Goal: Task Accomplishment & Management: Use online tool/utility

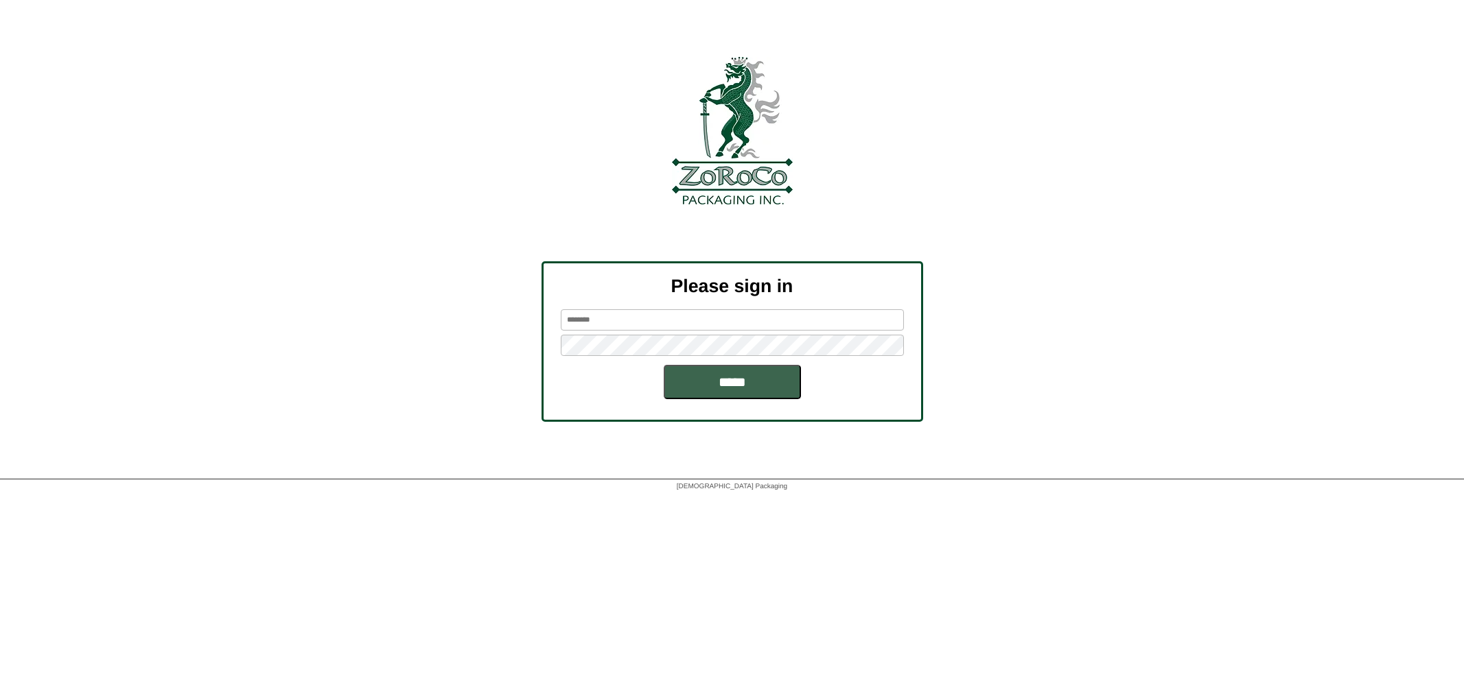
type input "********"
click at [733, 382] on input "*****" at bounding box center [732, 382] width 137 height 34
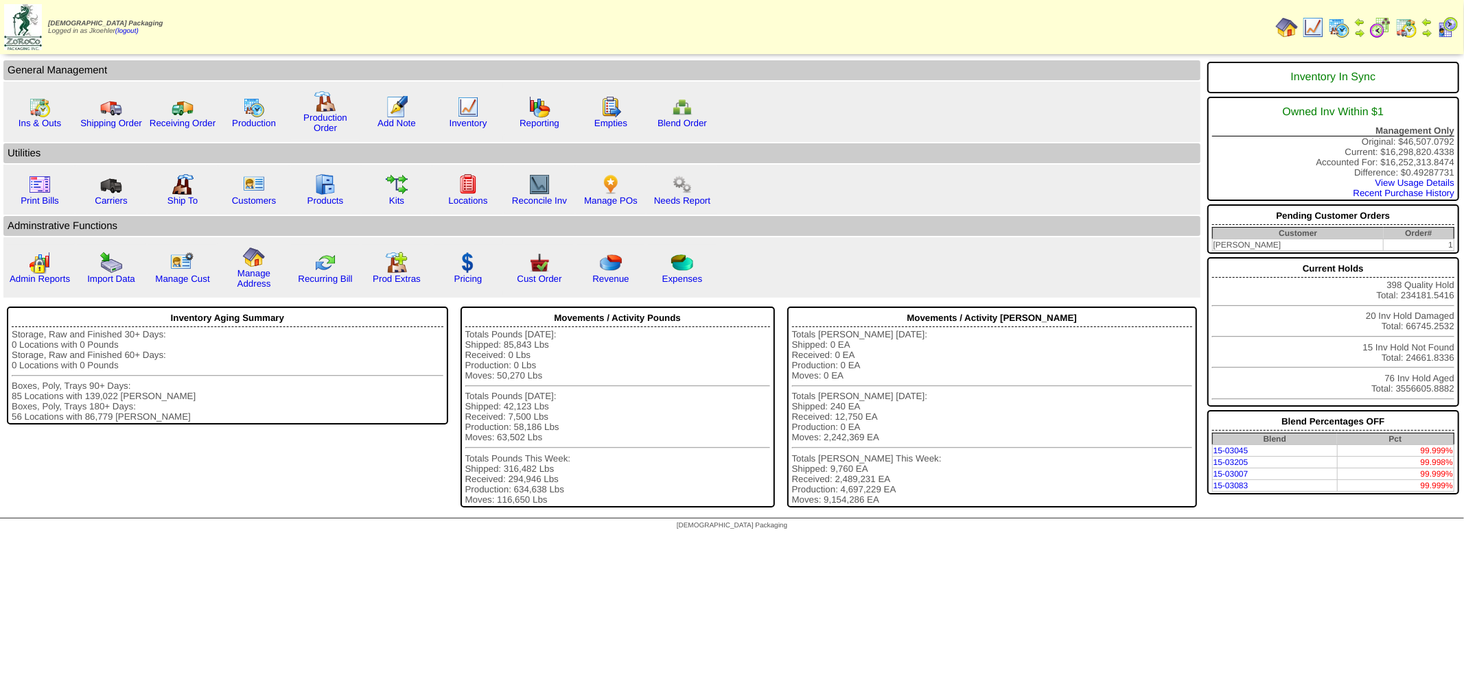
click at [1336, 23] on img at bounding box center [1339, 27] width 22 height 22
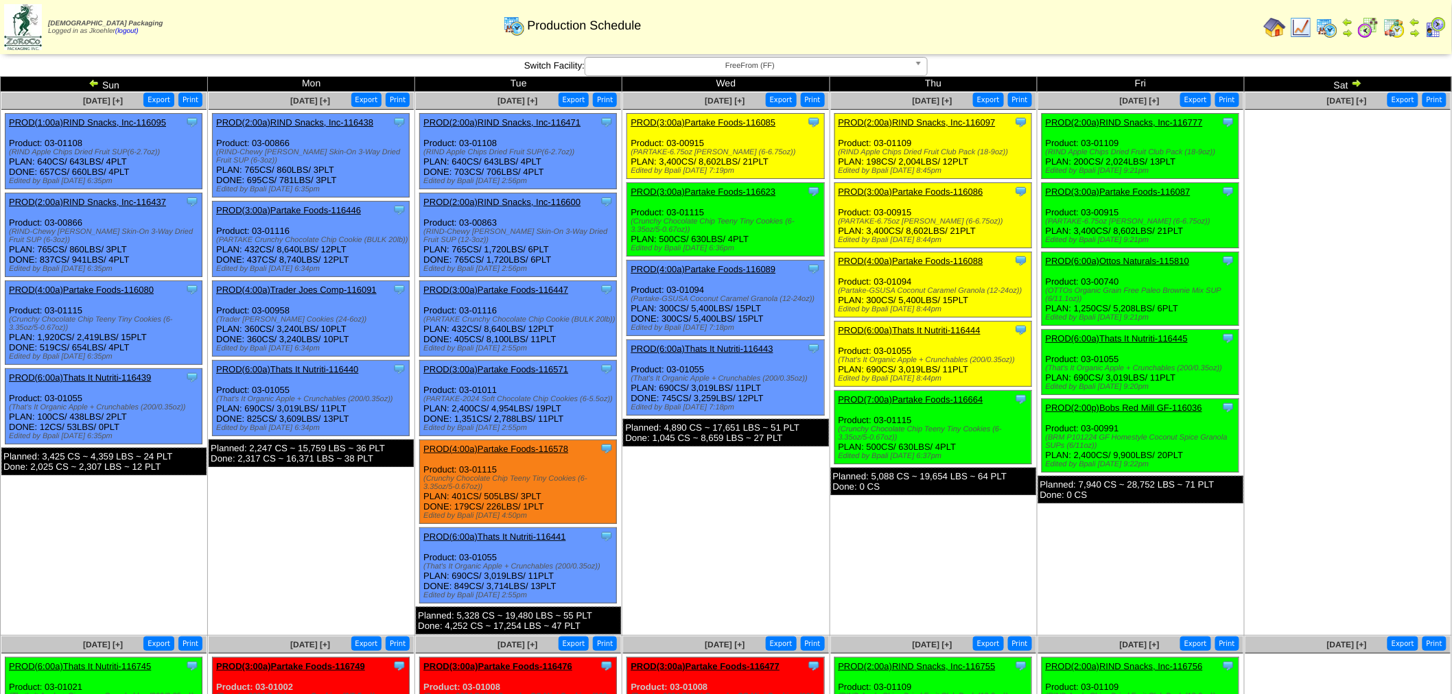
click at [93, 83] on img at bounding box center [94, 83] width 11 height 11
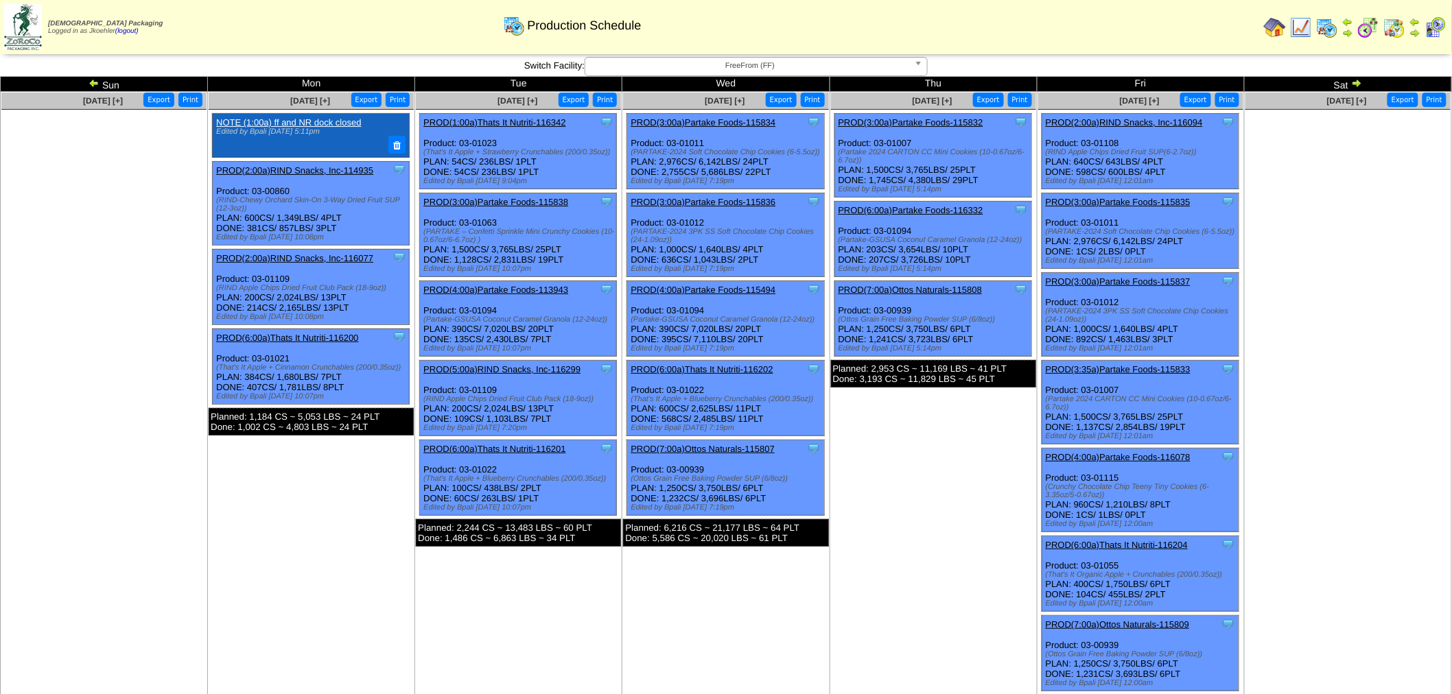
click at [1108, 452] on link "PROD(4:00a)Partake Foods-116078" at bounding box center [1118, 457] width 145 height 10
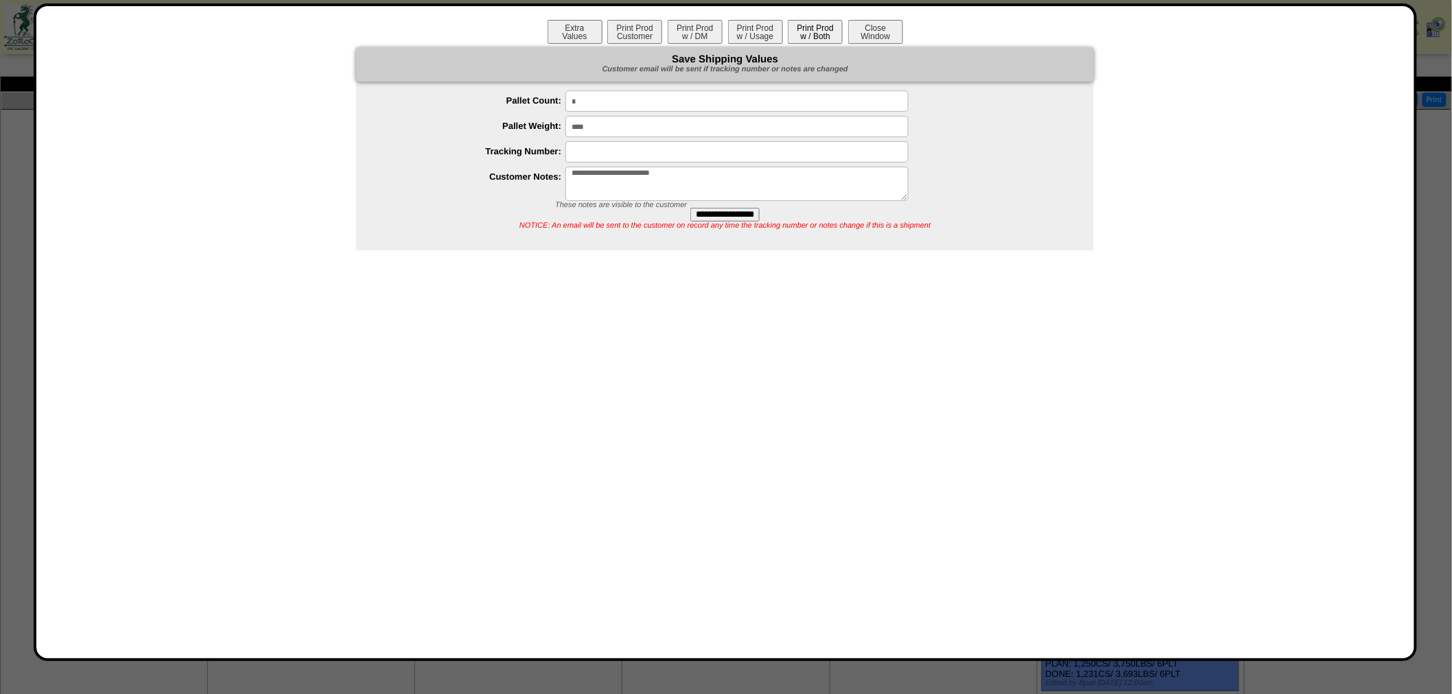
click at [808, 26] on button "Print Prod w / Both" at bounding box center [815, 32] width 55 height 24
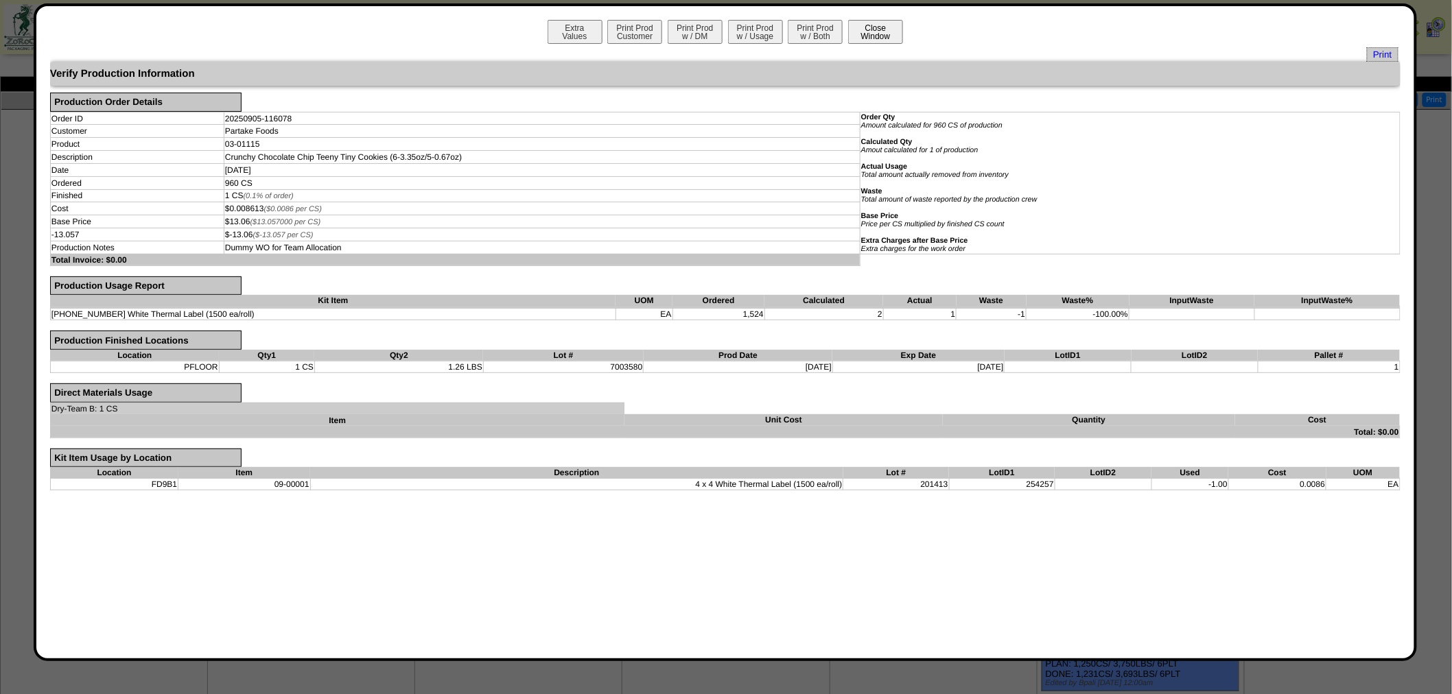
click at [877, 35] on button "Close Window" at bounding box center [875, 32] width 55 height 24
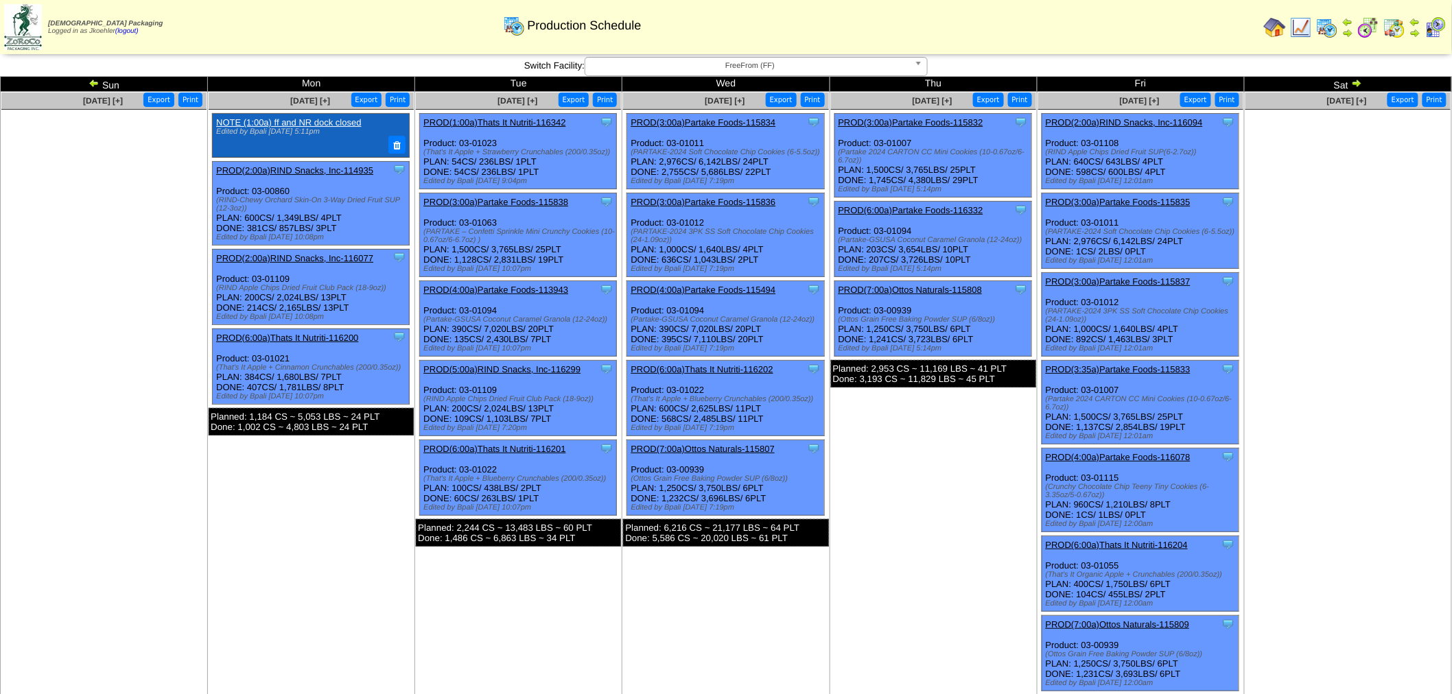
click at [1357, 84] on img at bounding box center [1356, 83] width 11 height 11
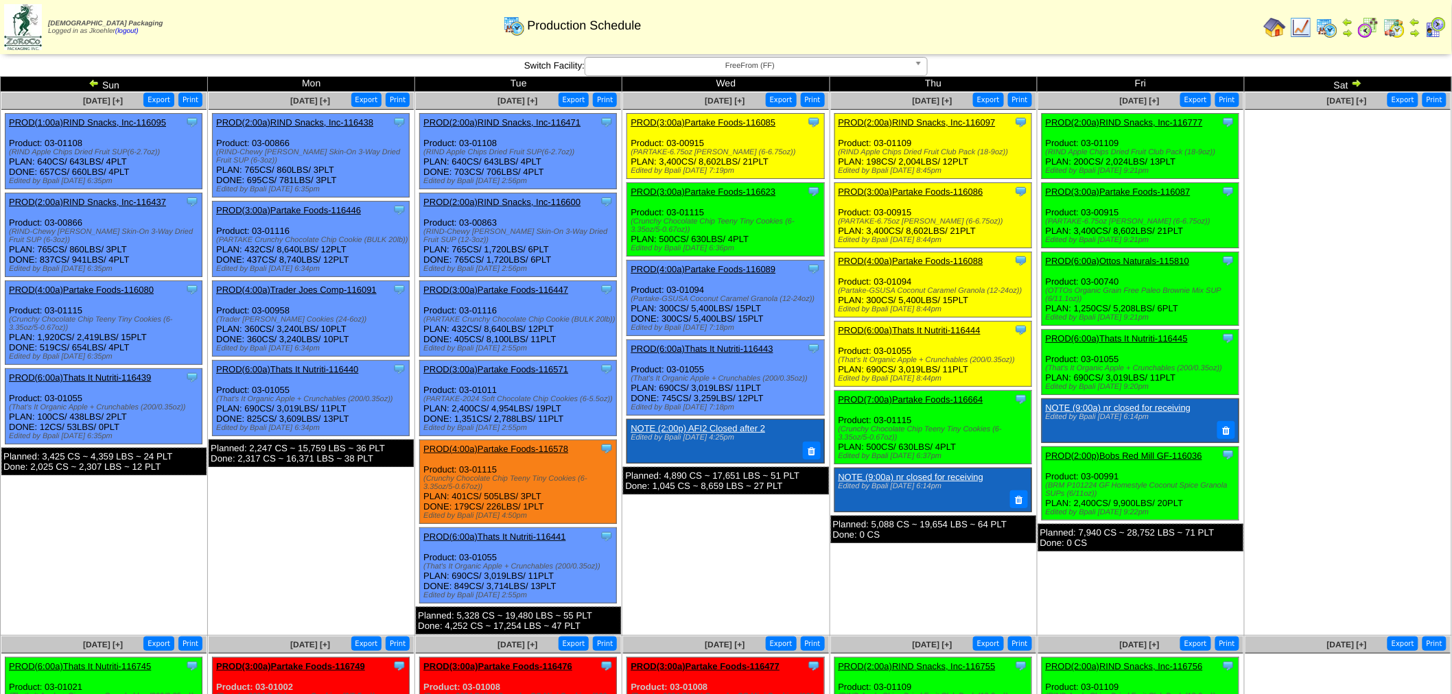
click at [94, 288] on link "PROD(4:00a)Partake Foods-116080" at bounding box center [81, 290] width 145 height 10
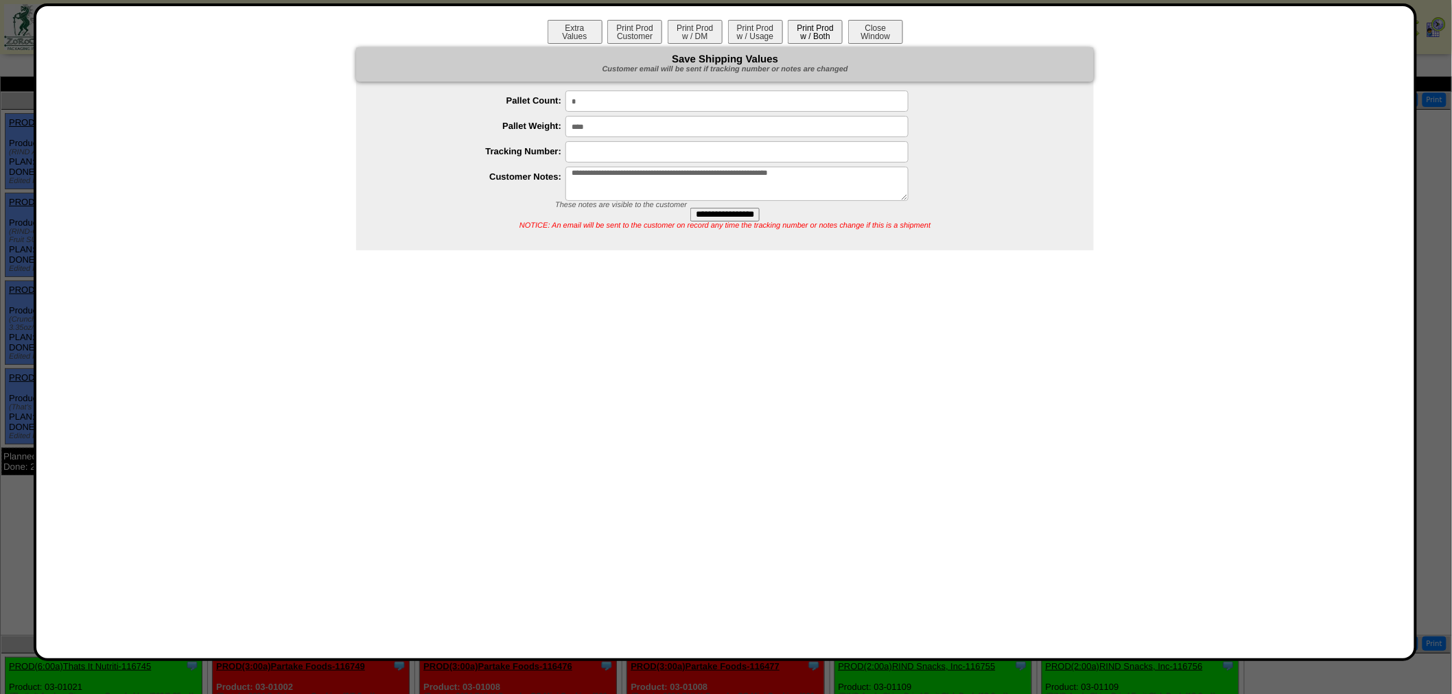
click at [808, 31] on button "Print Prod w / Both" at bounding box center [815, 32] width 55 height 24
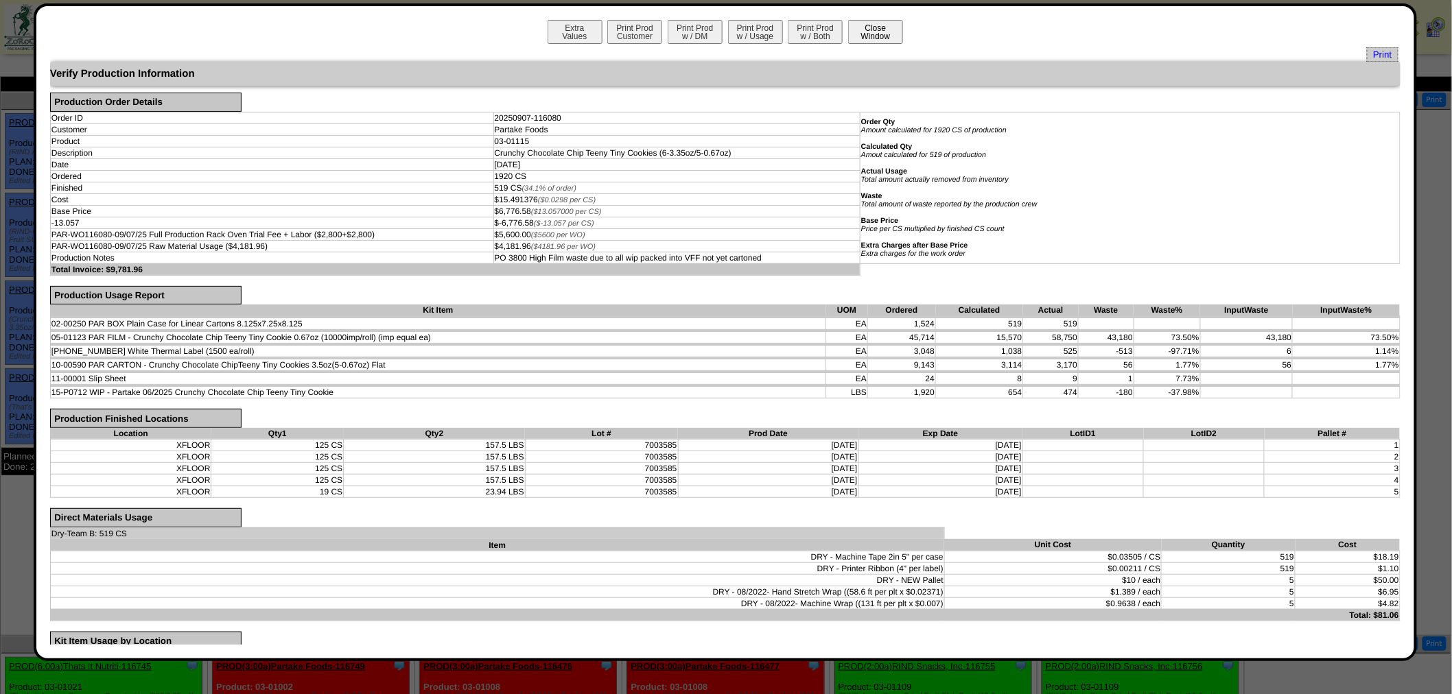
click at [877, 29] on button "Close Window" at bounding box center [875, 32] width 55 height 24
